Goal: Information Seeking & Learning: Learn about a topic

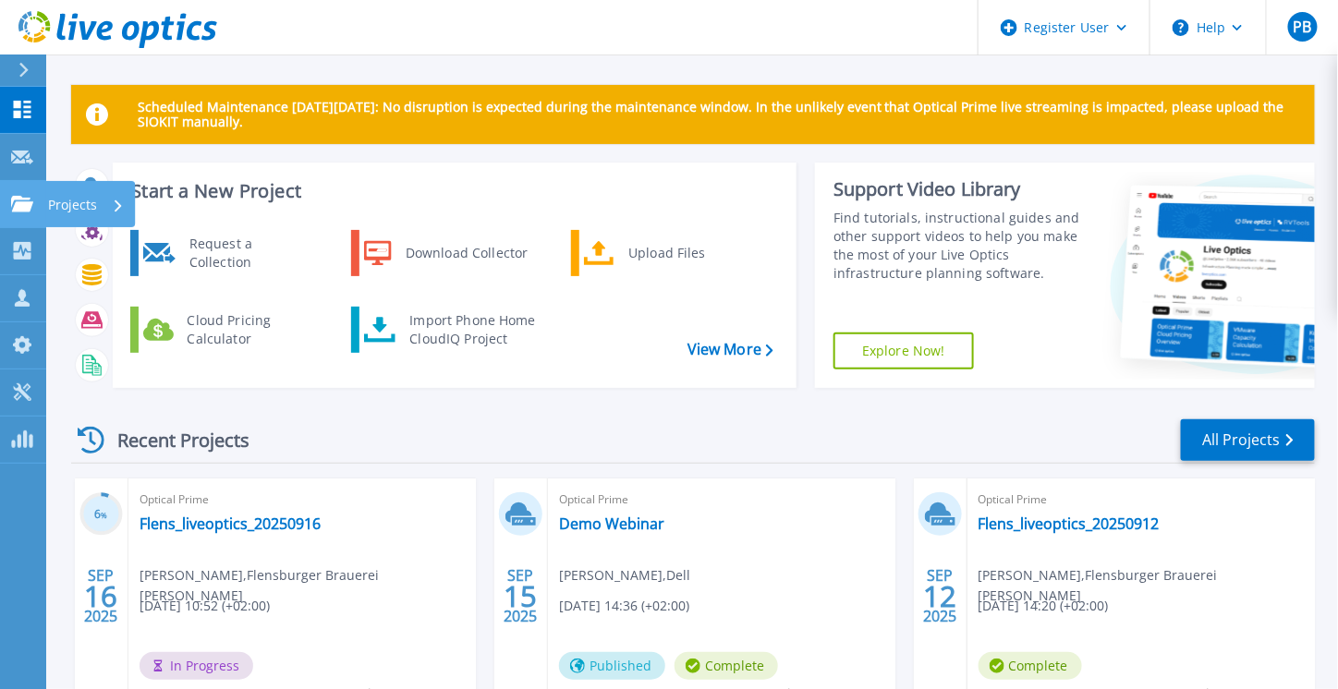
click at [29, 205] on icon at bounding box center [22, 204] width 22 height 16
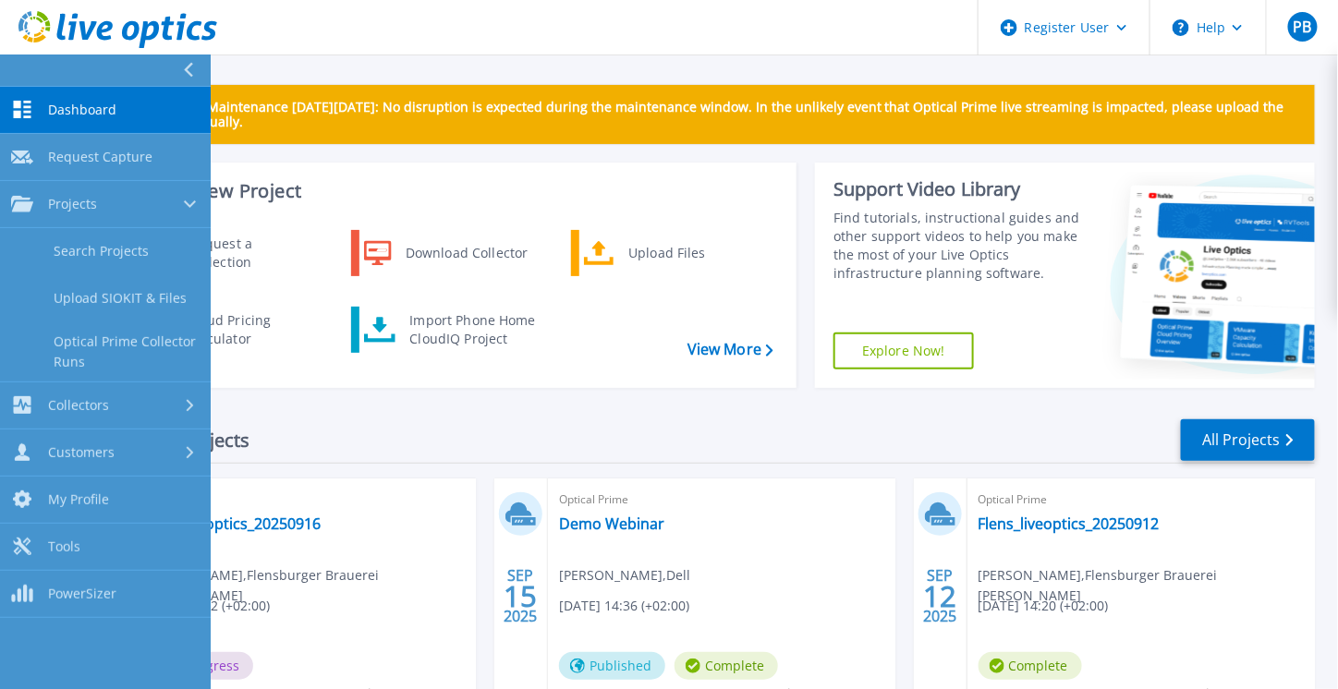
click at [481, 439] on div "Recent Projects All Projects" at bounding box center [693, 441] width 1244 height 46
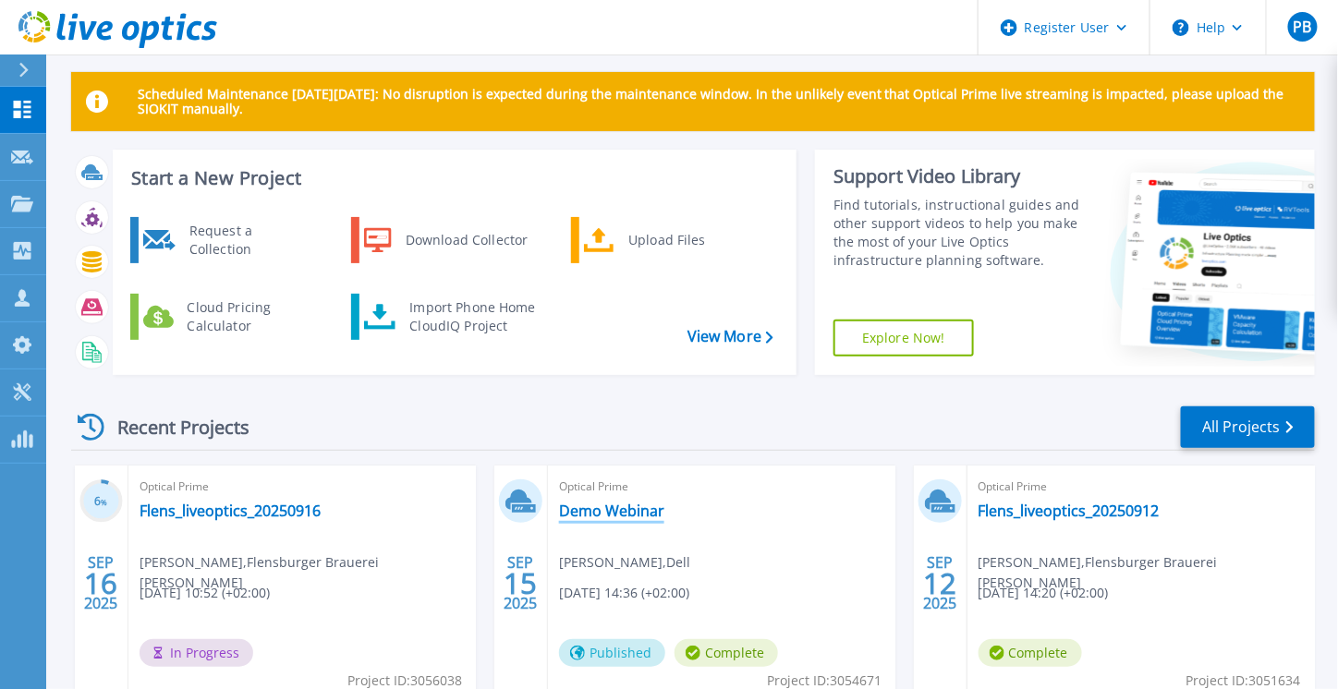
scroll to position [15, 0]
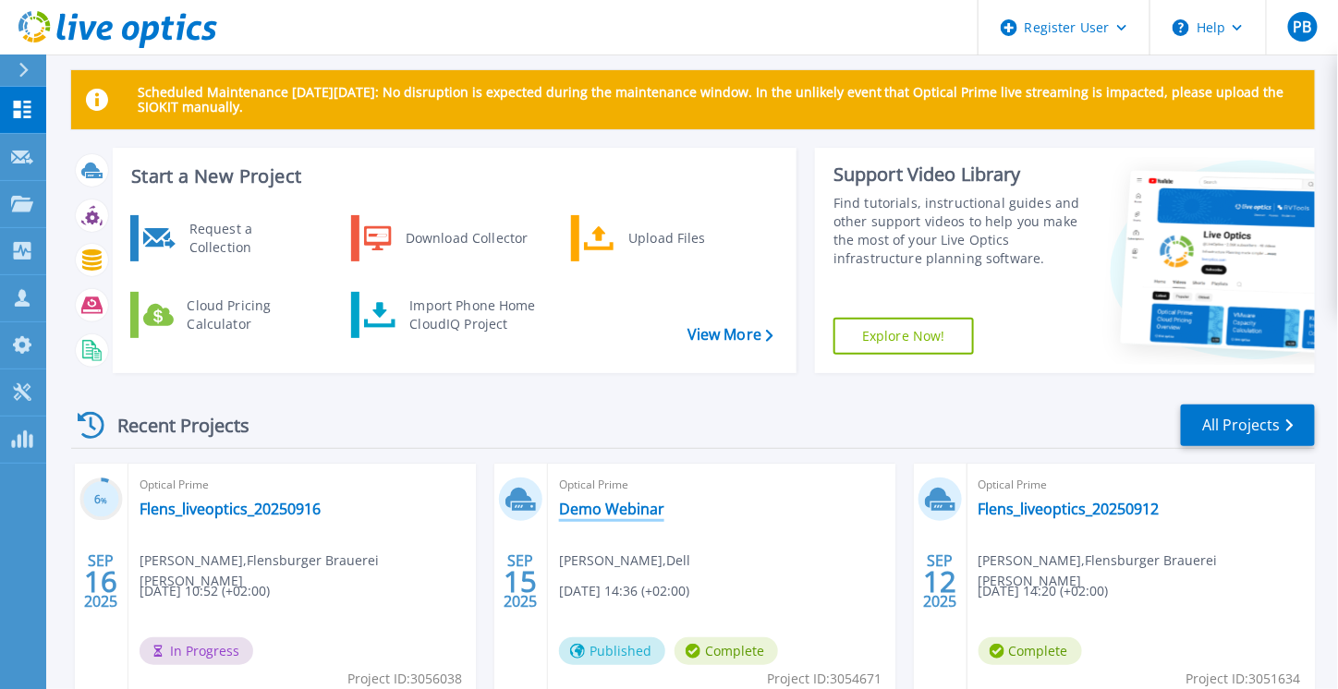
click at [631, 507] on link "Demo Webinar" at bounding box center [611, 509] width 105 height 18
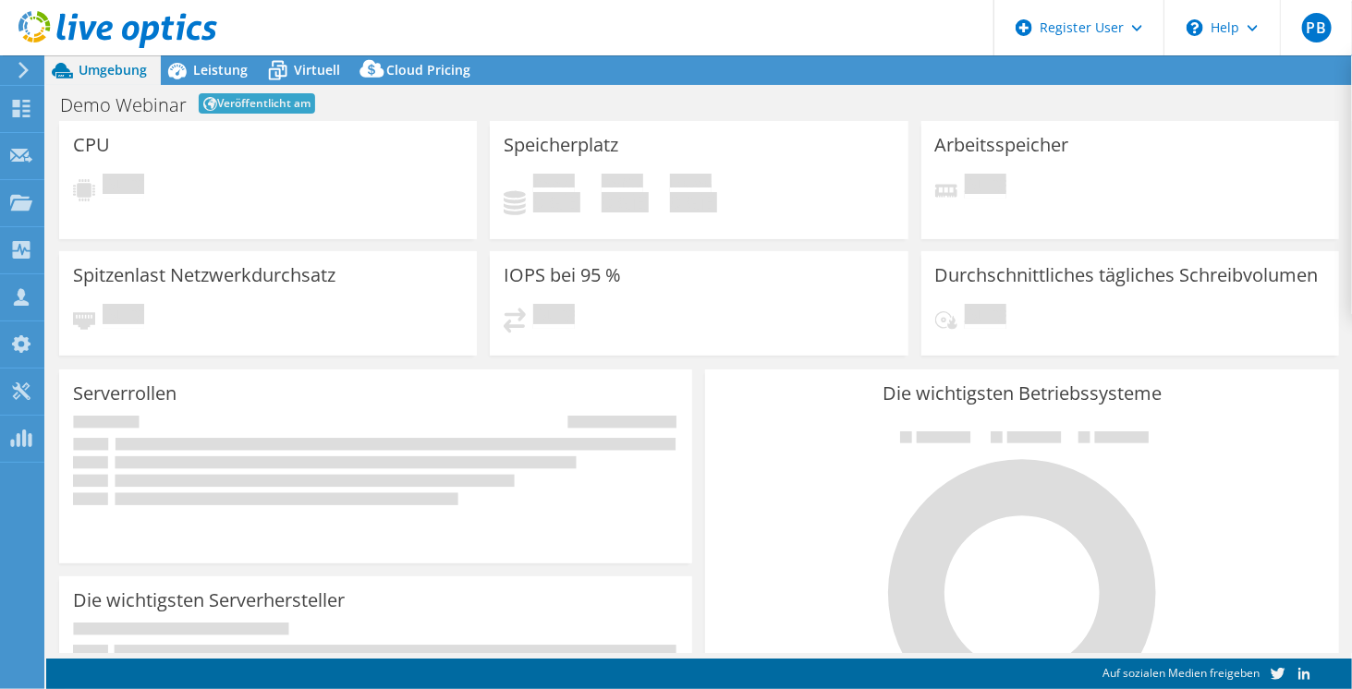
select select "EUFrankfurt"
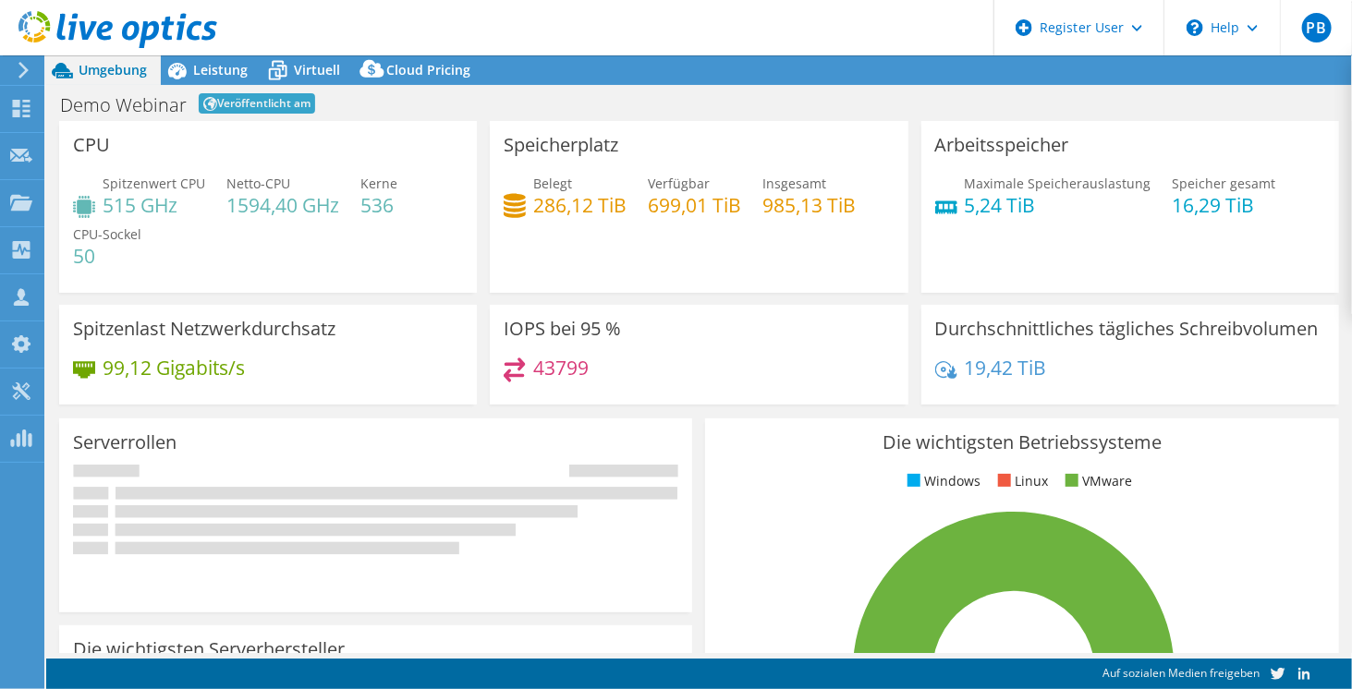
select select "EUFrankfurt"
select select "EUR"
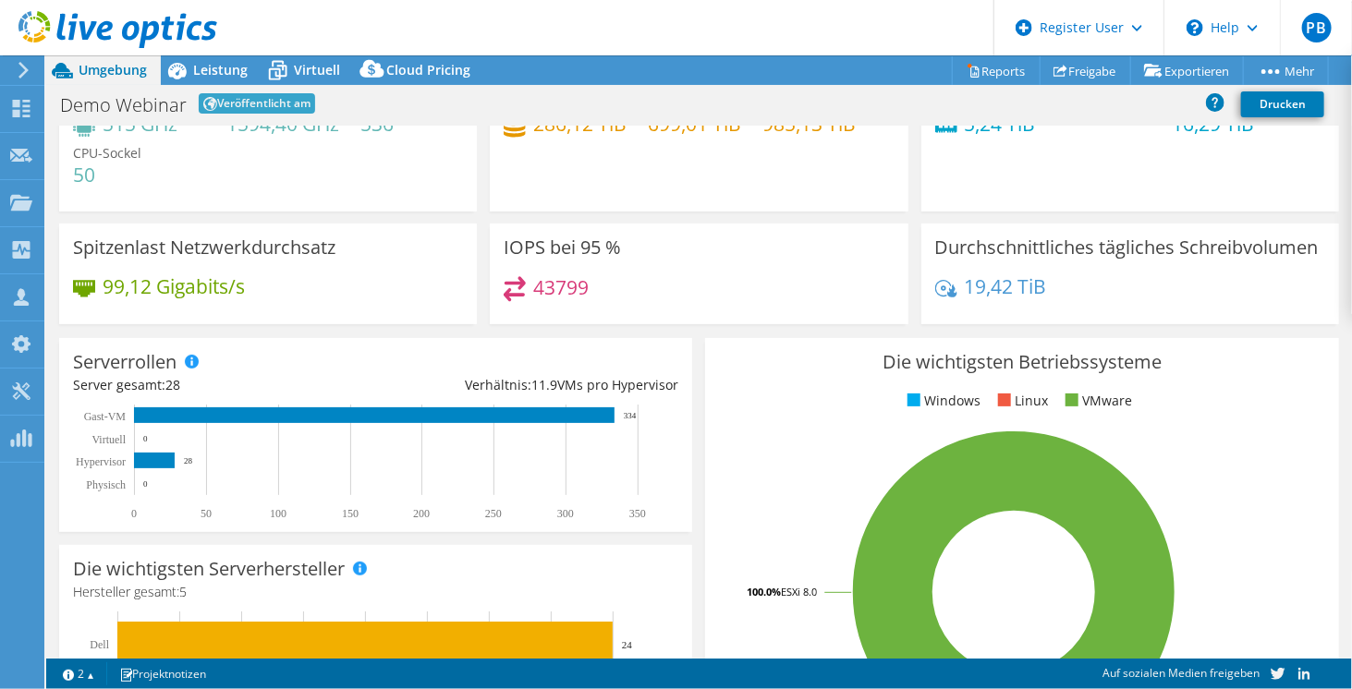
scroll to position [86, 0]
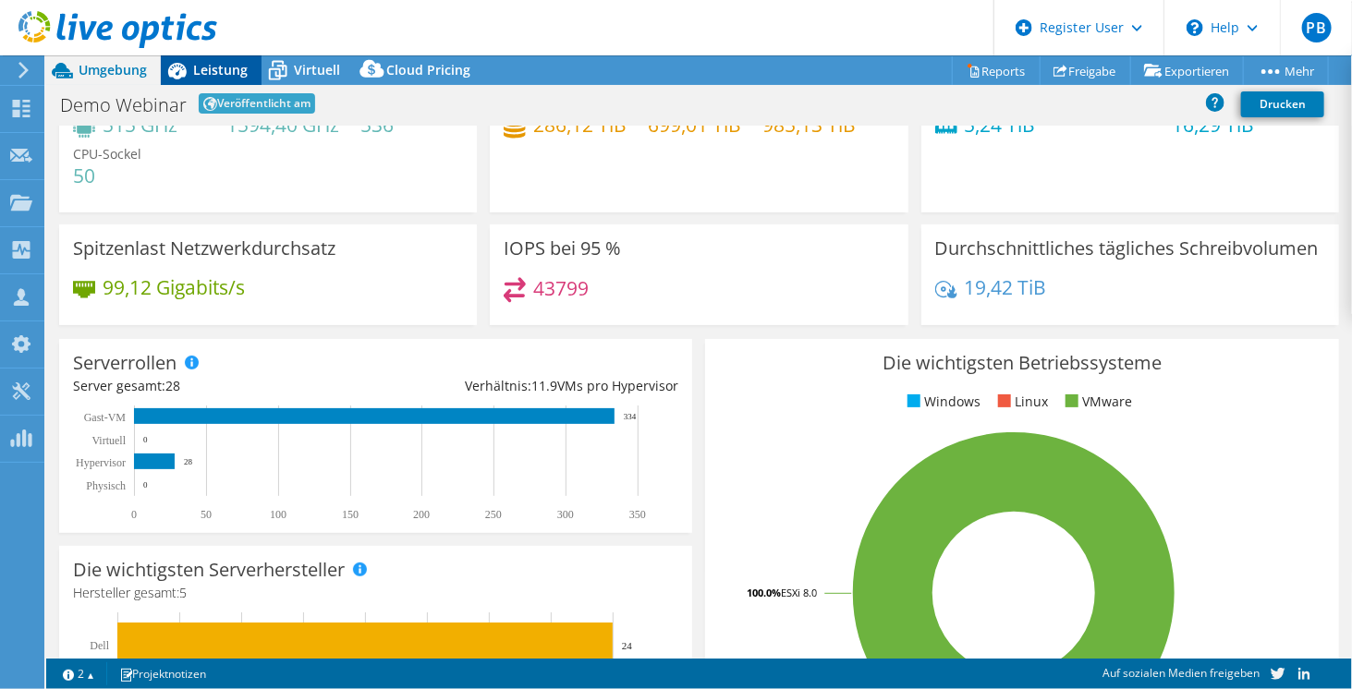
click at [219, 58] on div "Leistung" at bounding box center [211, 70] width 101 height 30
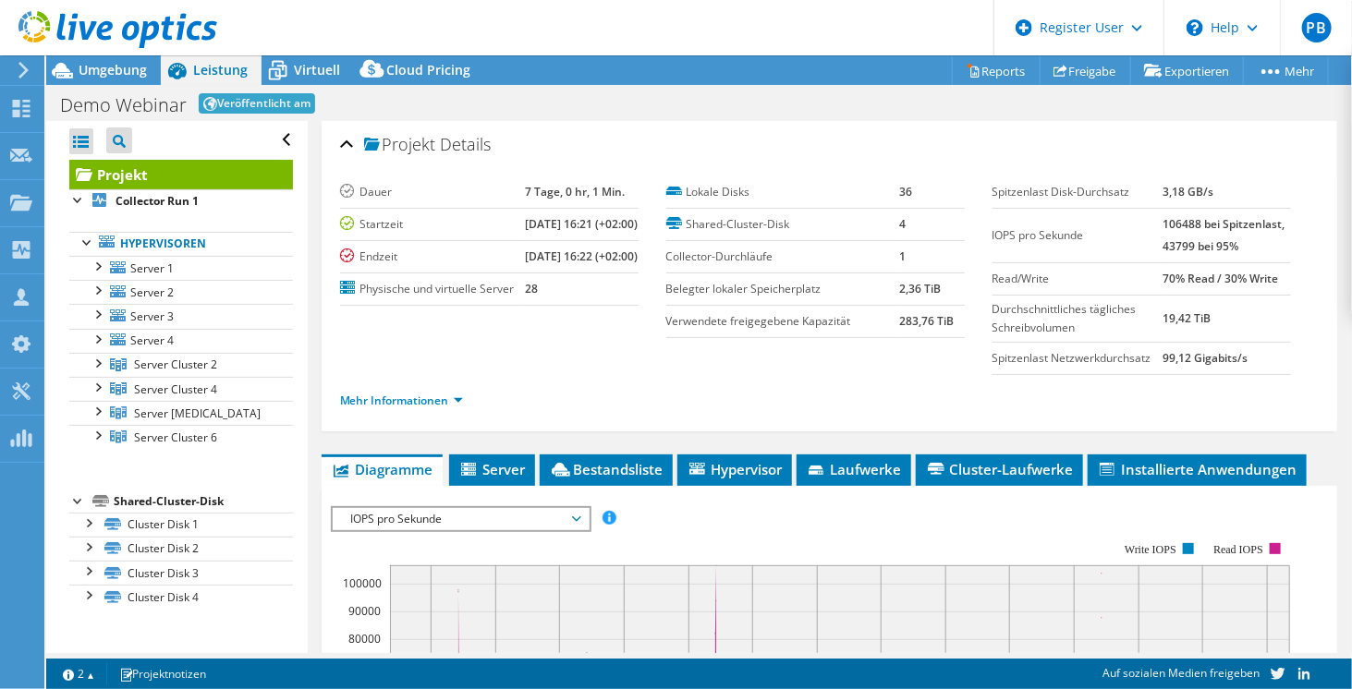
scroll to position [0, 0]
click at [434, 397] on link "Mehr Informationen" at bounding box center [401, 401] width 123 height 16
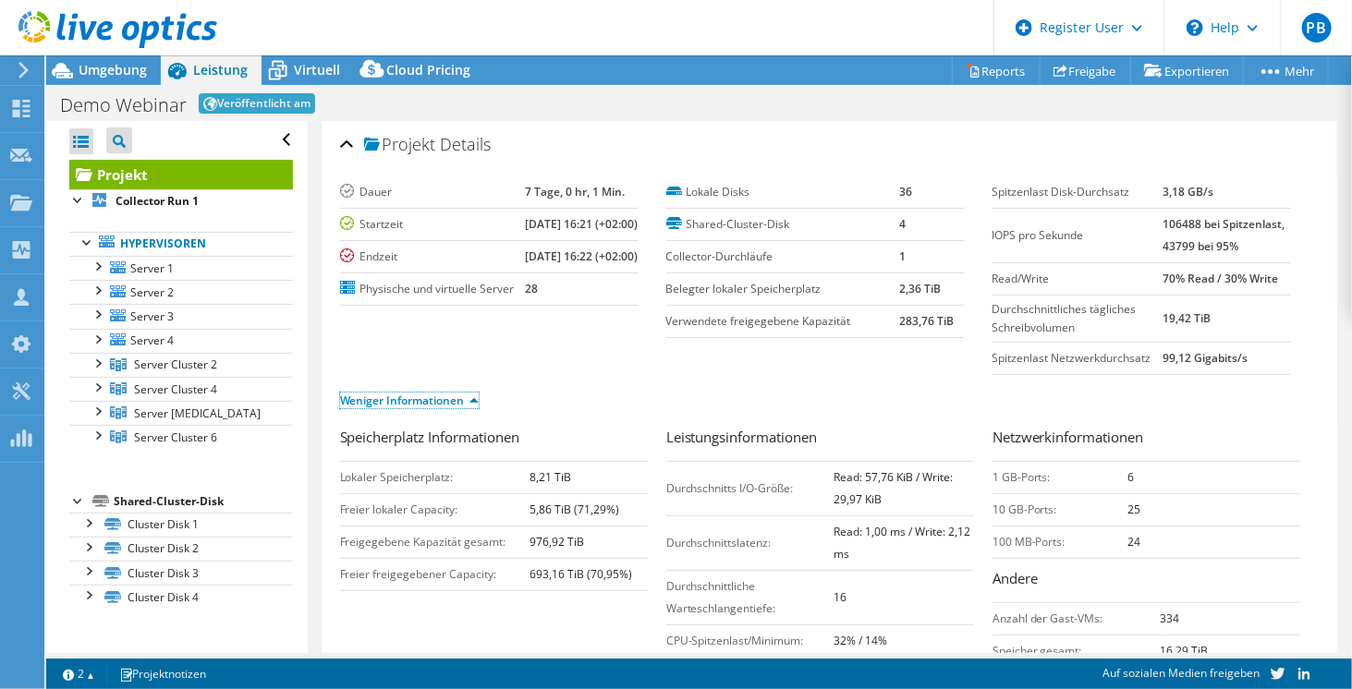
scroll to position [39, 0]
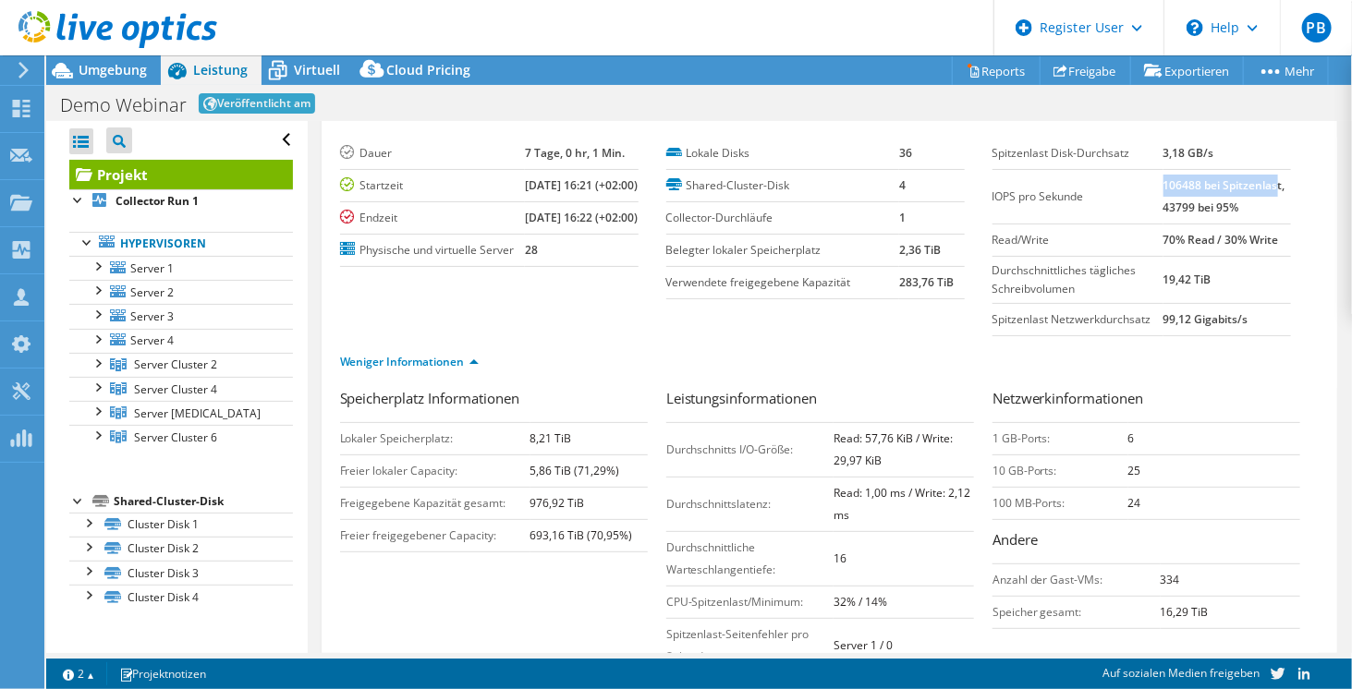
drag, startPoint x: 1152, startPoint y: 178, endPoint x: 1266, endPoint y: 181, distance: 114.6
click at [1266, 181] on b "106488 bei Spitzenlast, 43799 bei 95%" at bounding box center [1225, 196] width 122 height 38
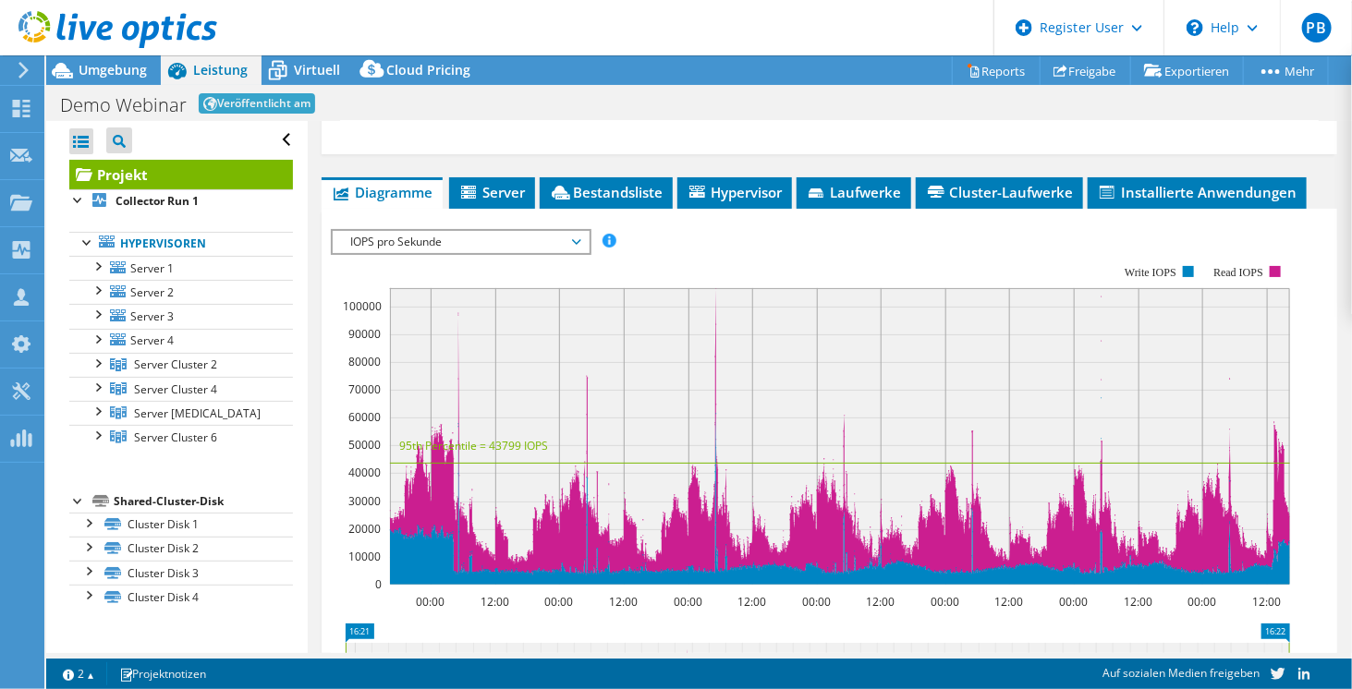
scroll to position [658, 0]
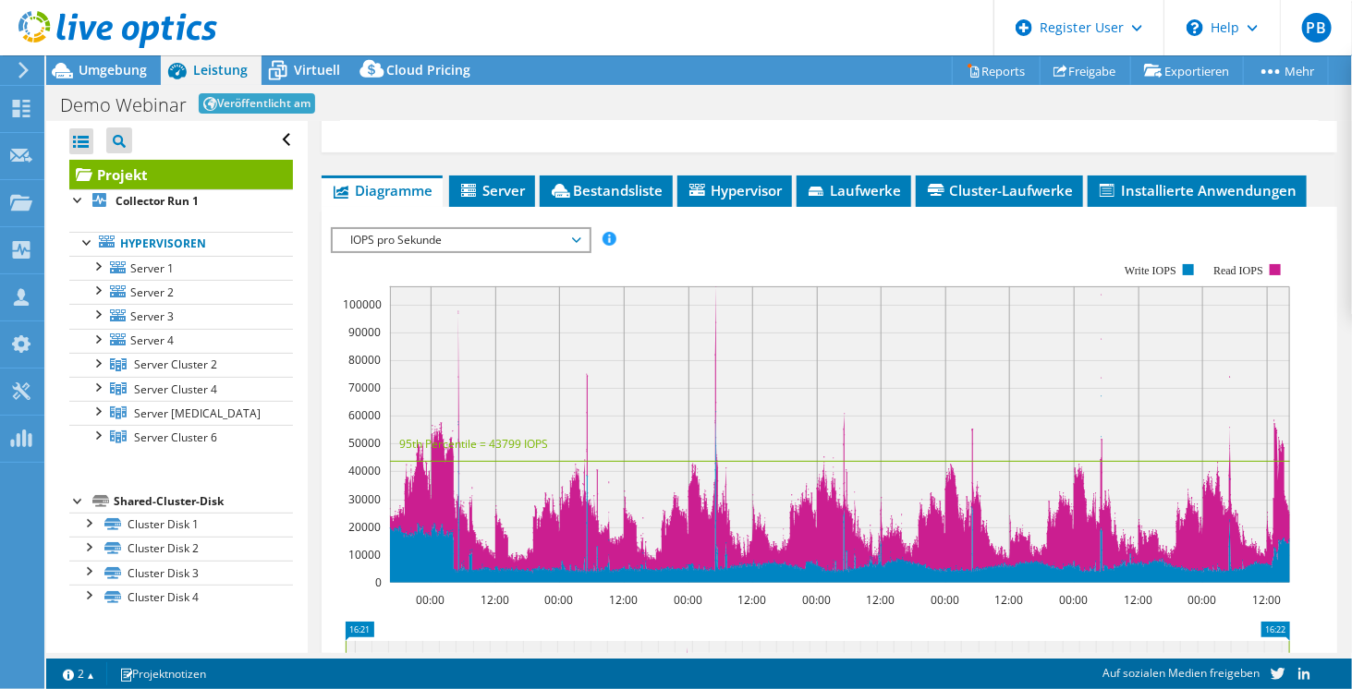
click at [515, 231] on span "IOPS pro Sekunde" at bounding box center [461, 240] width 238 height 22
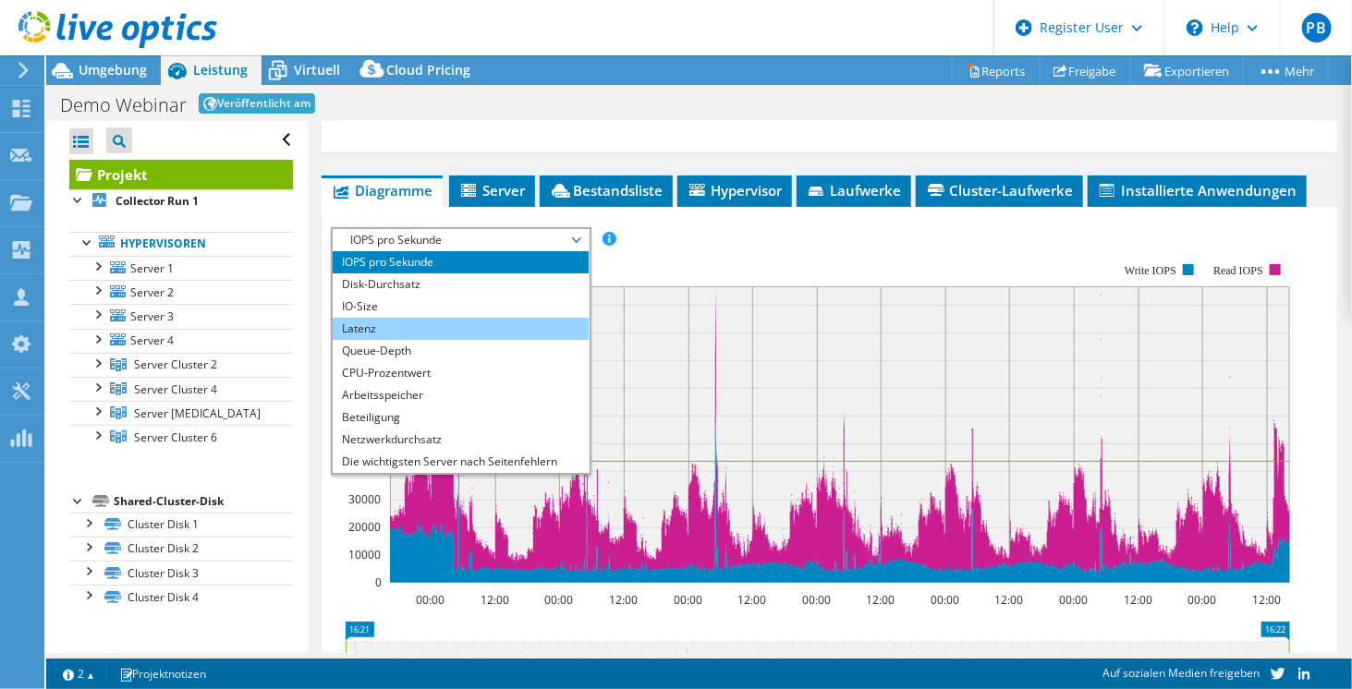
click at [462, 322] on li "Latenz" at bounding box center [461, 329] width 256 height 22
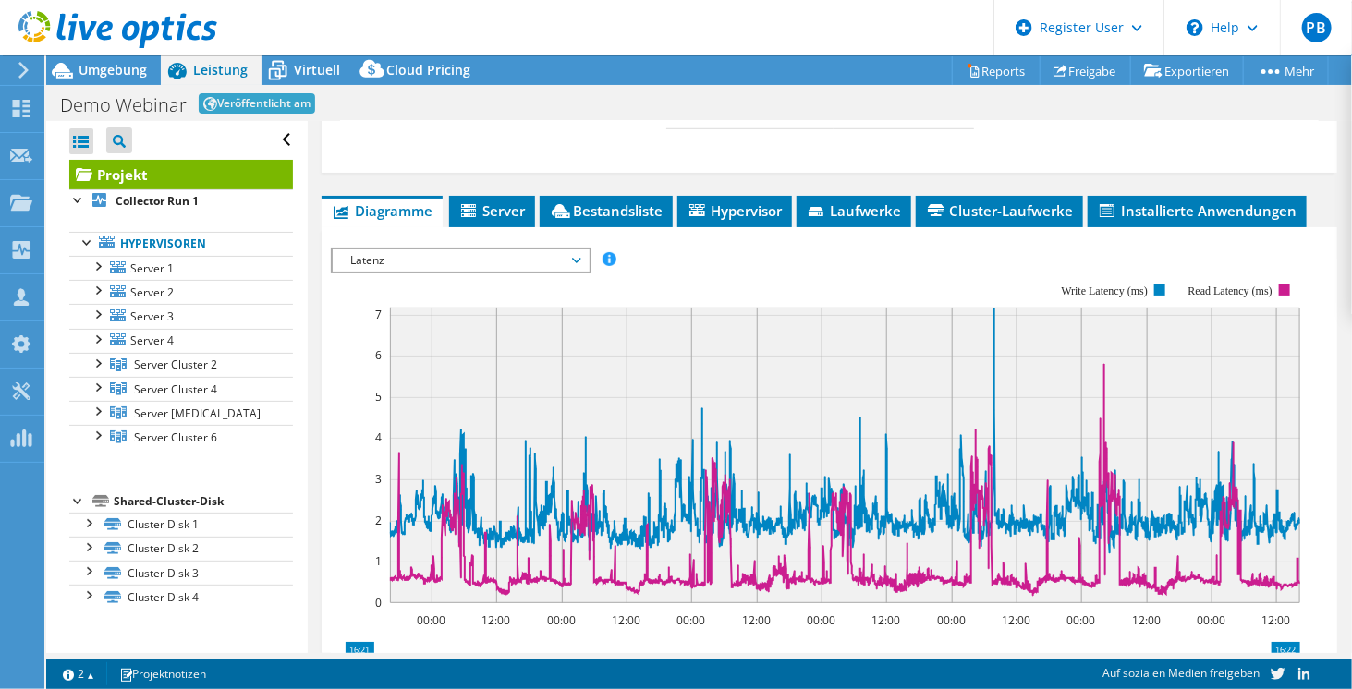
scroll to position [628, 0]
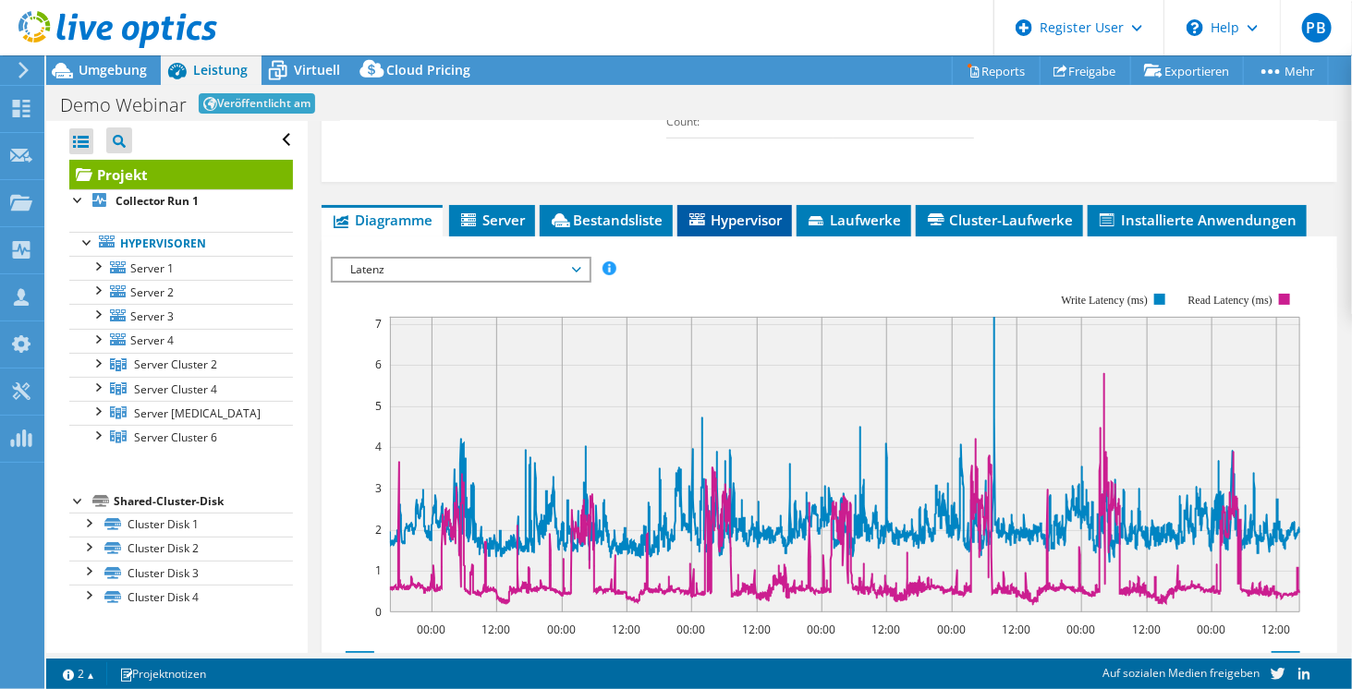
click at [747, 224] on li "Hypervisor" at bounding box center [734, 220] width 115 height 31
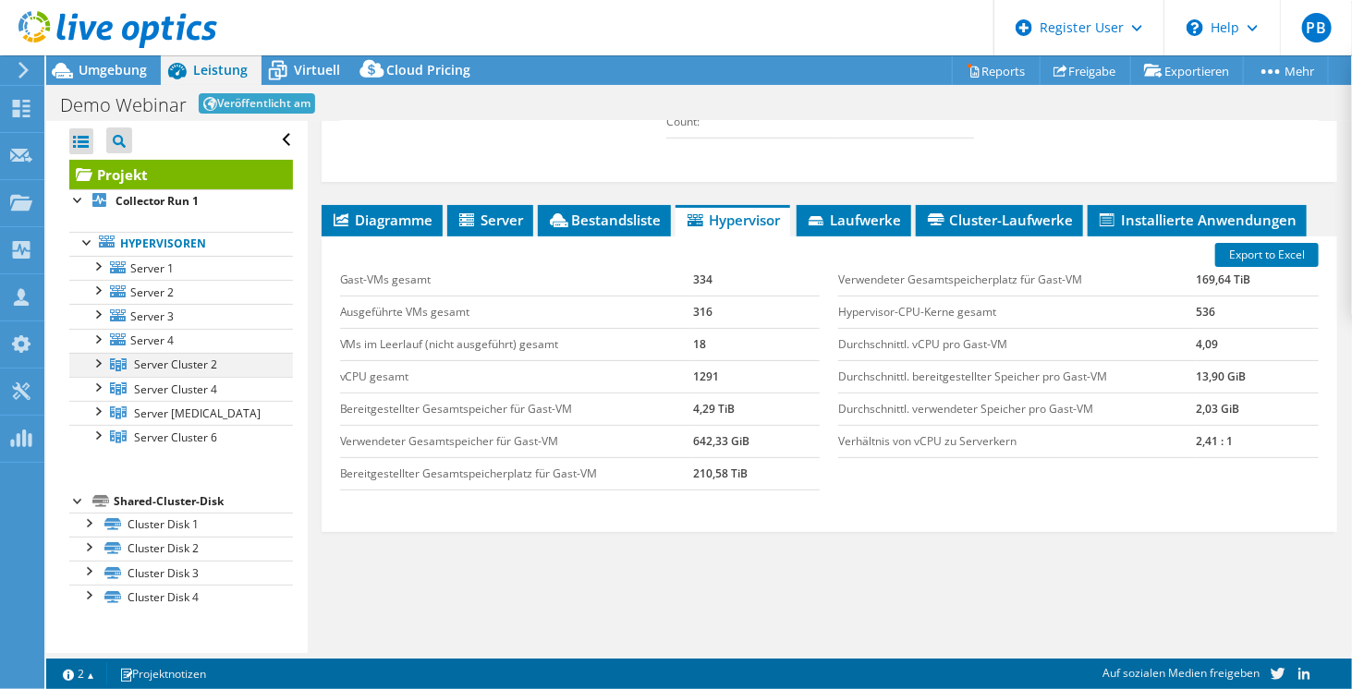
click at [104, 359] on div at bounding box center [97, 362] width 18 height 18
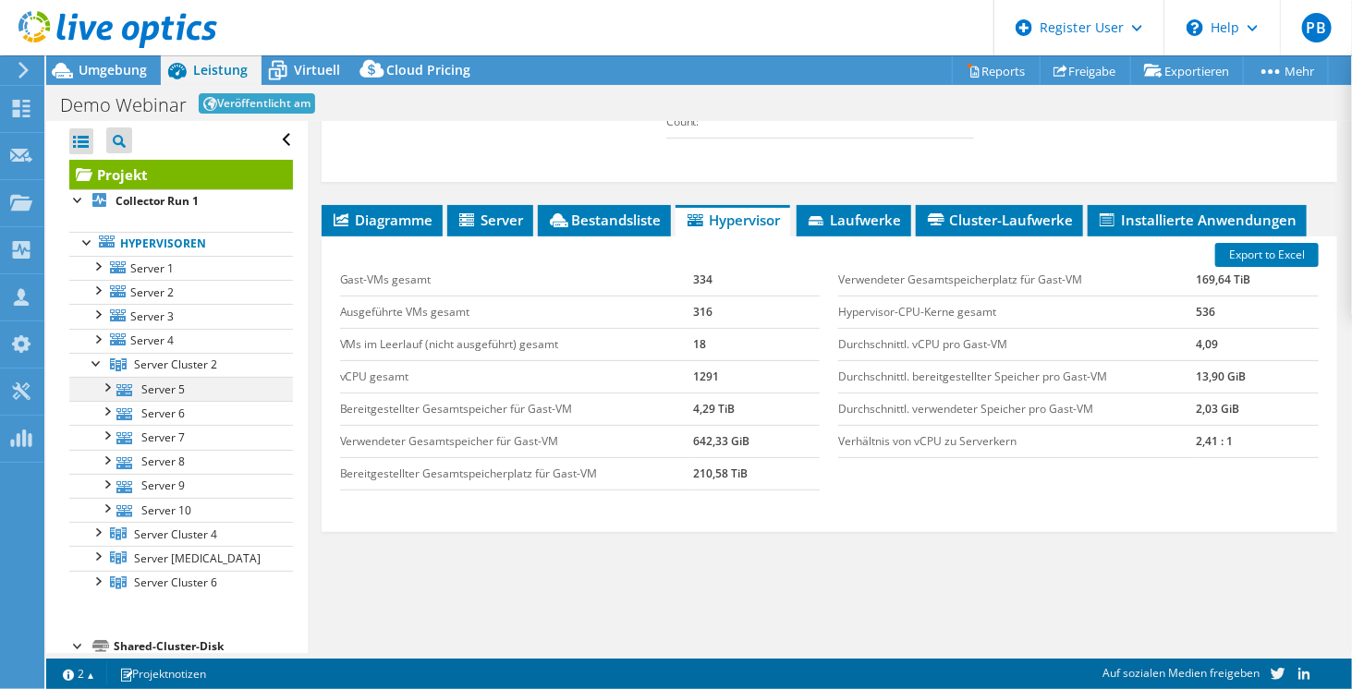
click at [110, 381] on div at bounding box center [106, 386] width 18 height 18
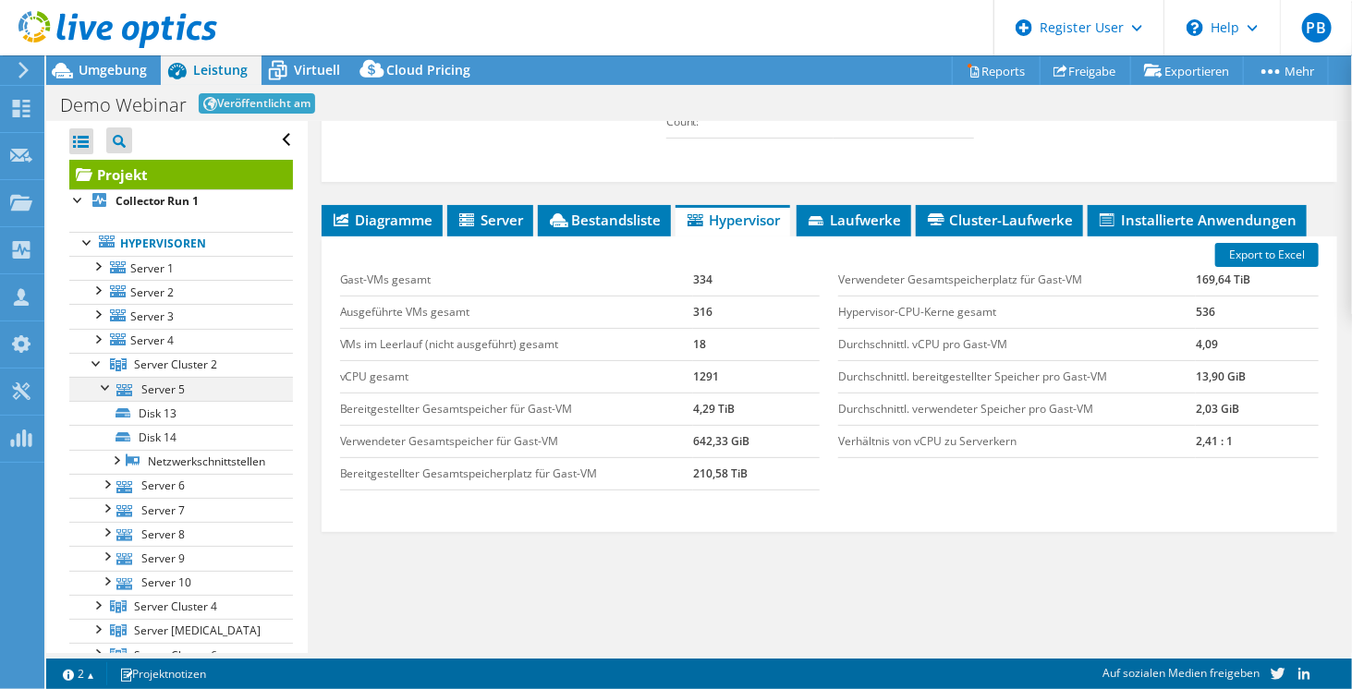
click at [110, 381] on div at bounding box center [106, 386] width 18 height 18
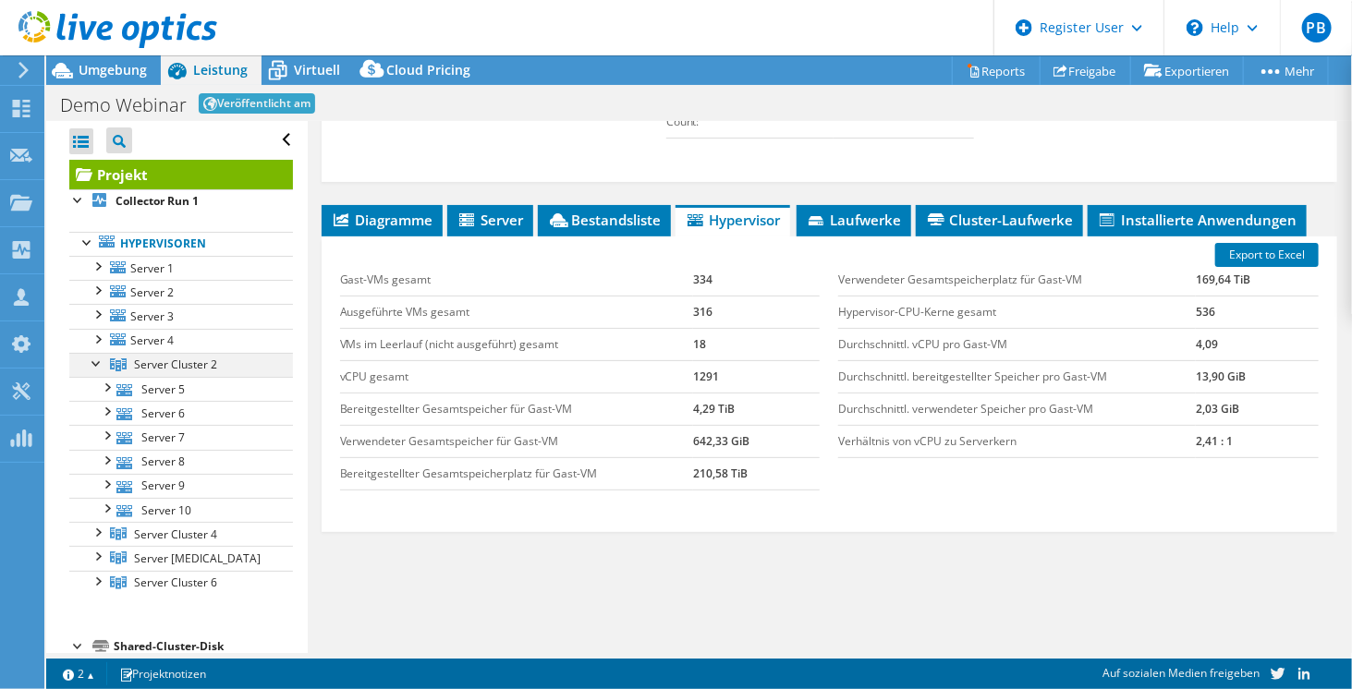
click at [98, 364] on div at bounding box center [97, 362] width 18 height 18
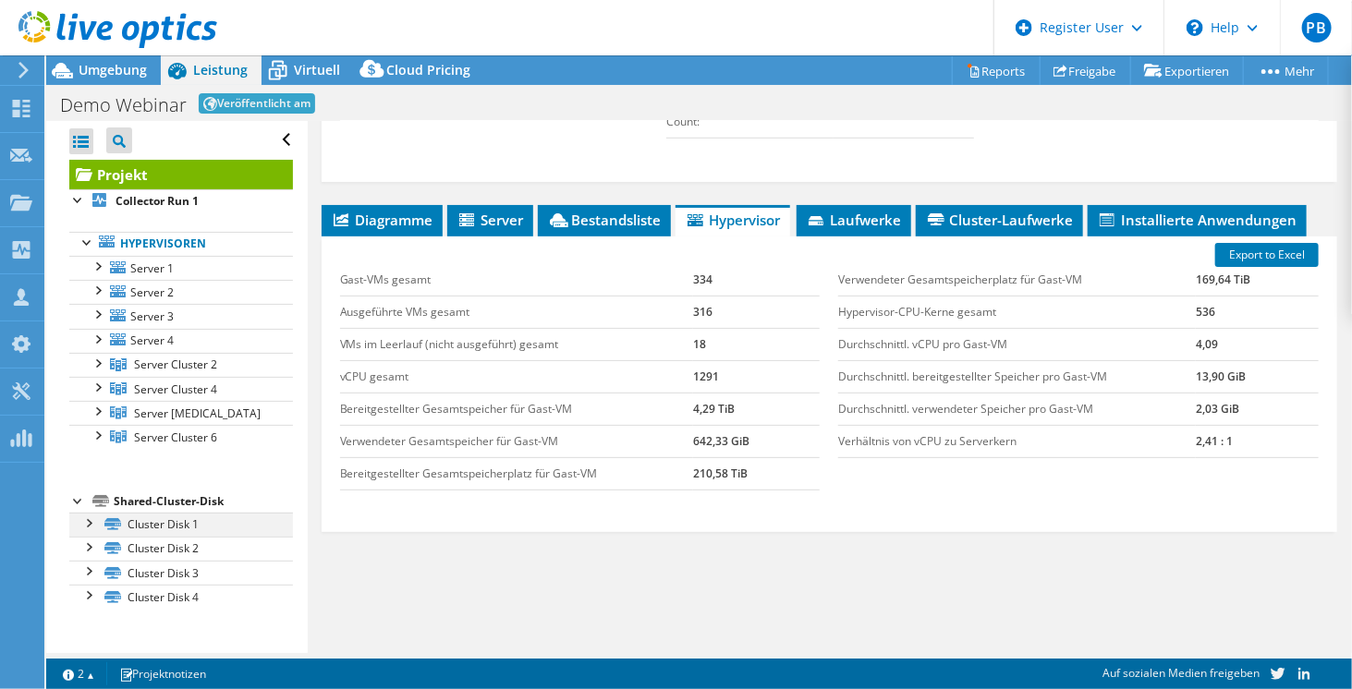
click at [81, 517] on div at bounding box center [88, 522] width 18 height 18
